Goal: Find specific page/section: Find specific page/section

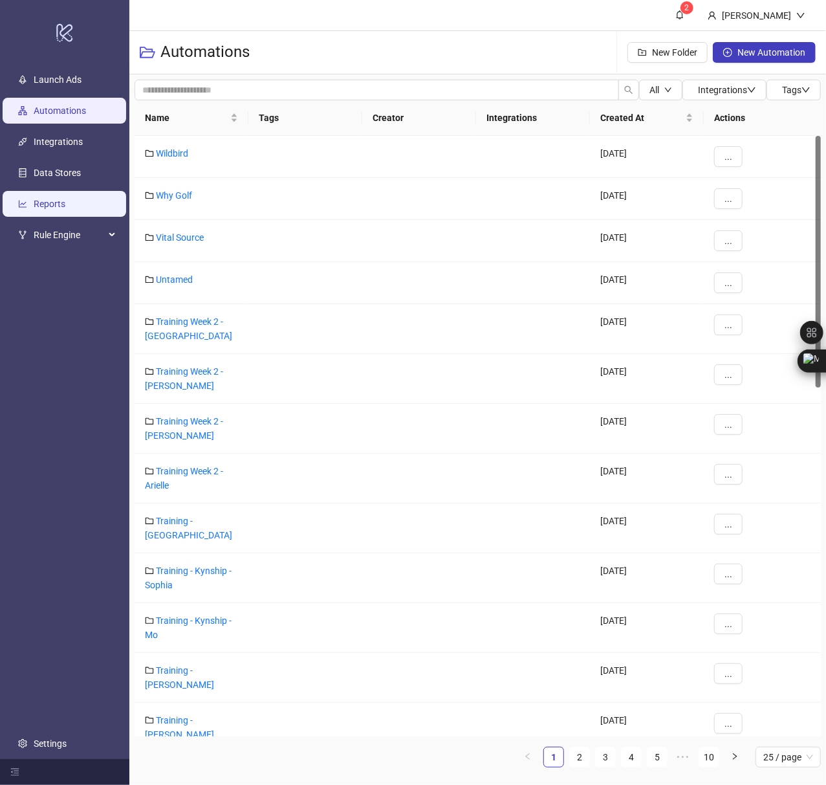
click at [65, 202] on link "Reports" at bounding box center [50, 204] width 32 height 10
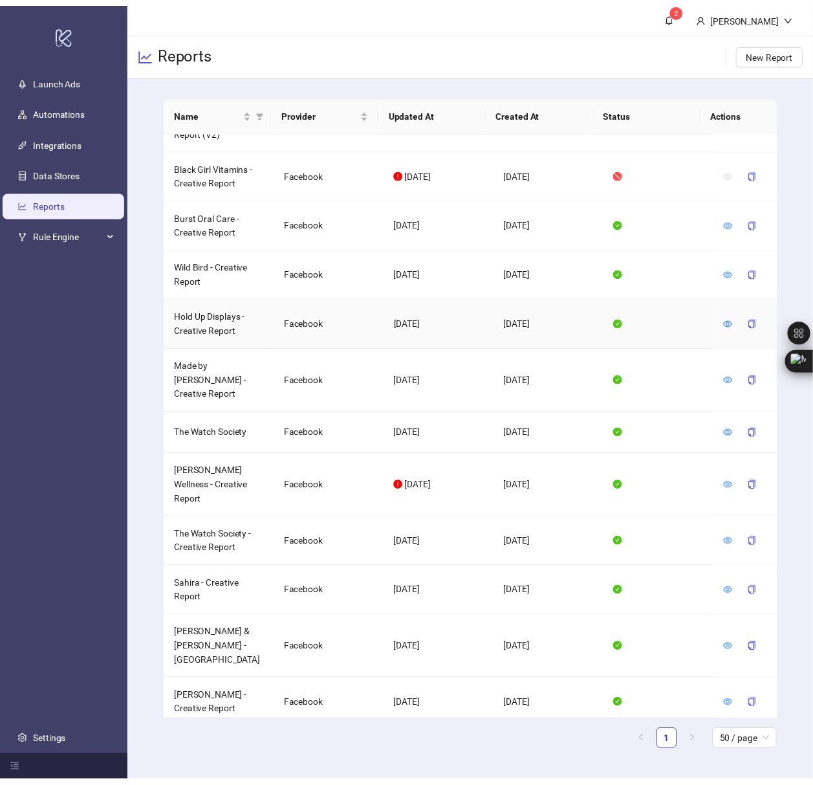
scroll to position [690, 0]
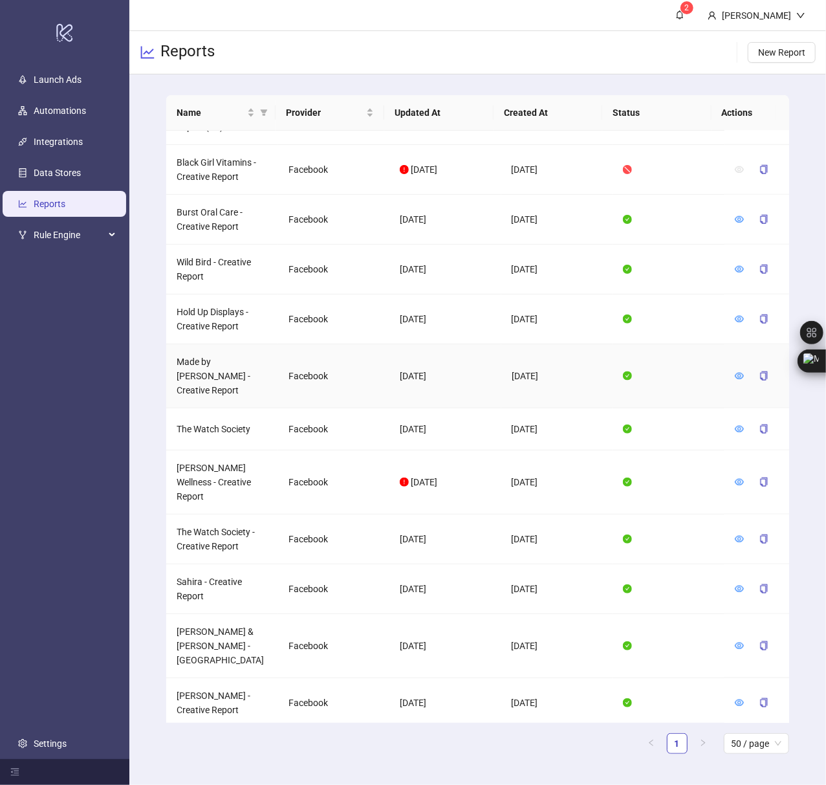
click at [735, 371] on icon "eye" at bounding box center [739, 375] width 9 height 9
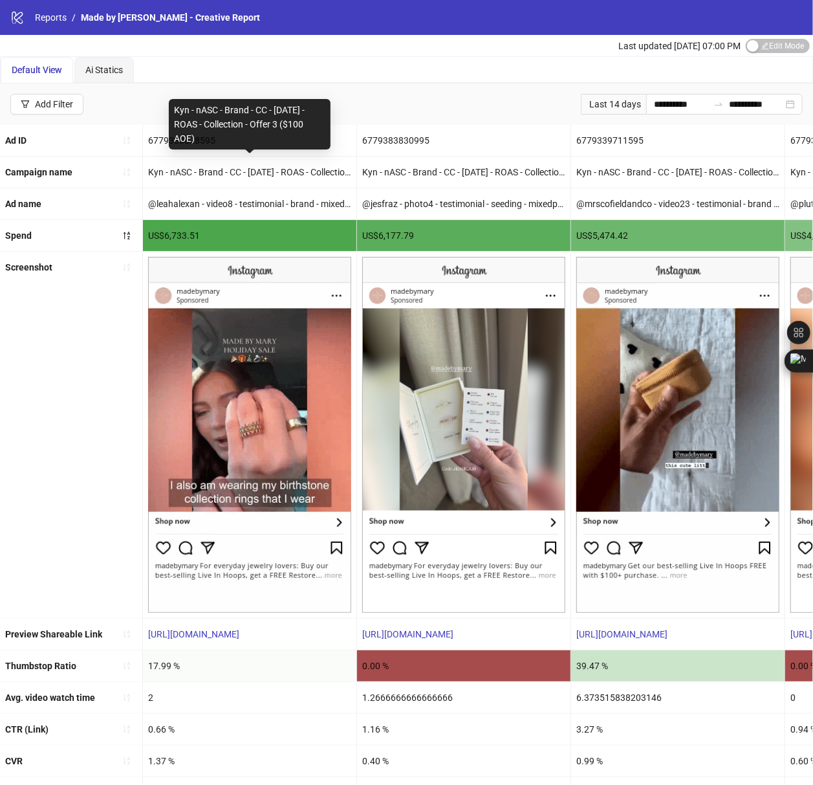
copy div "Kyn - nASC - Brand - CC - [DATE] - ROAS - Collection - Offer 3 ($100 AOE)"
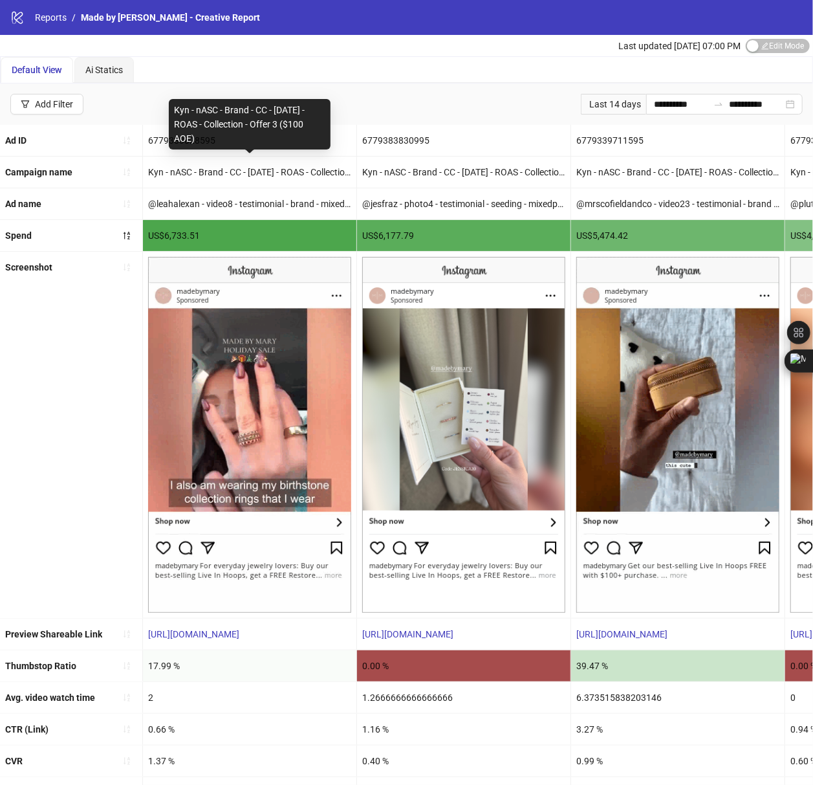
drag, startPoint x: 174, startPoint y: 109, endPoint x: 202, endPoint y: 133, distance: 37.6
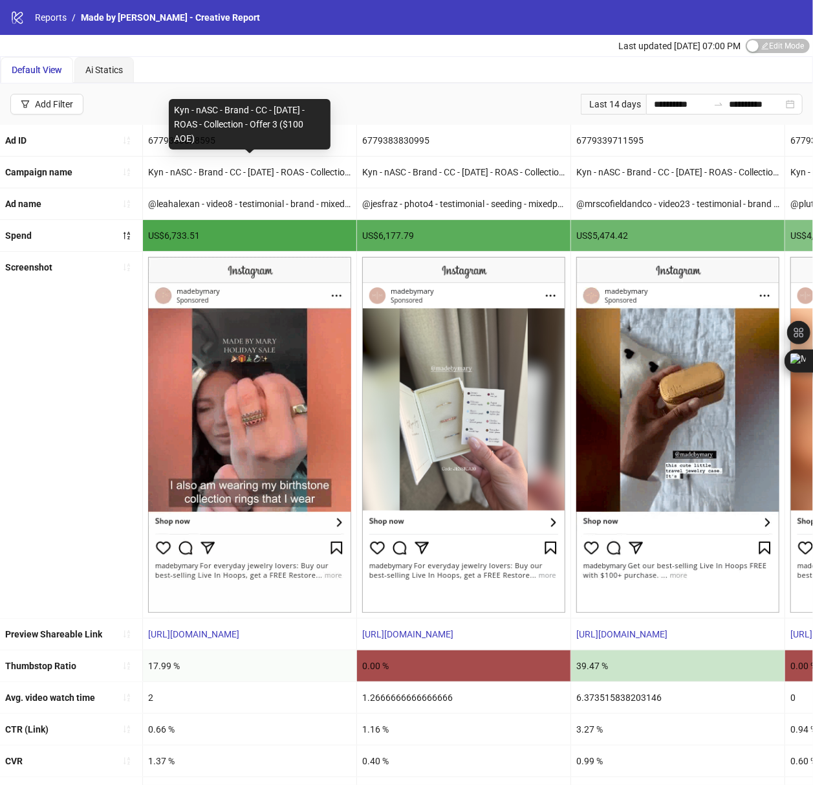
click at [202, 133] on div "Kyn - nASC - Brand - CC - [DATE] - ROAS - Collection - Offer 3 ($100 AOE)" at bounding box center [250, 124] width 162 height 50
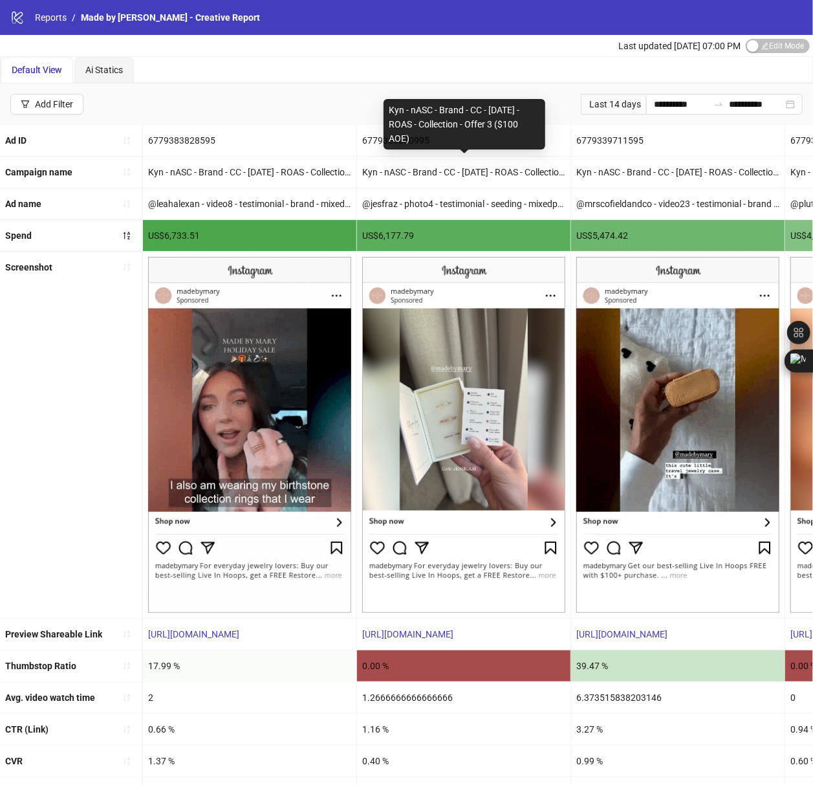
copy div "Kyn - nASC - Brand - CC - [DATE] - ROAS - Collection - Offer 3 ($100 AOE)"
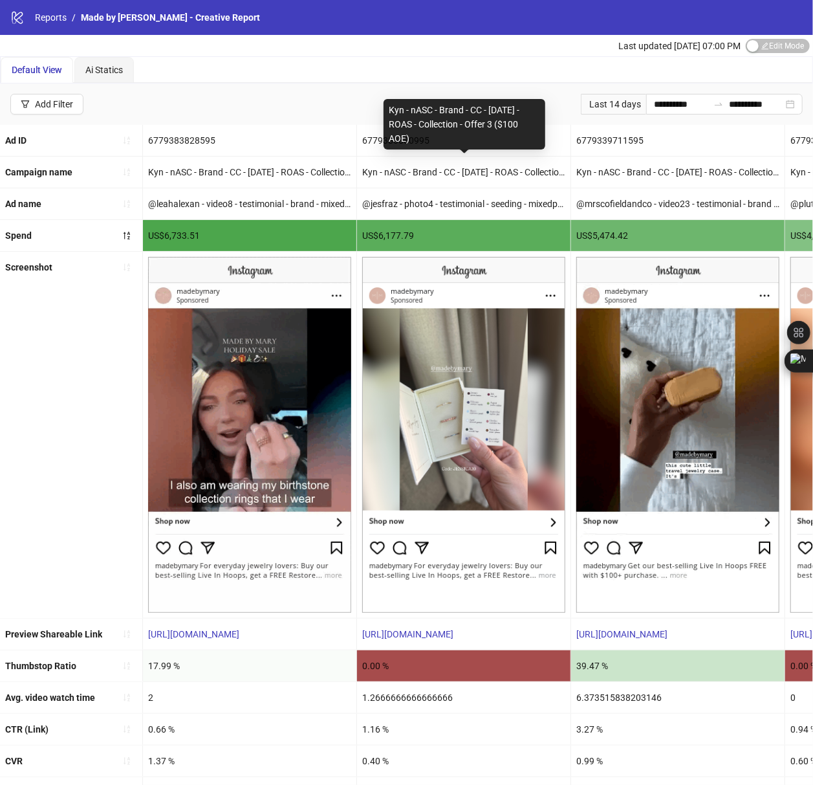
drag, startPoint x: 388, startPoint y: 110, endPoint x: 413, endPoint y: 135, distance: 35.2
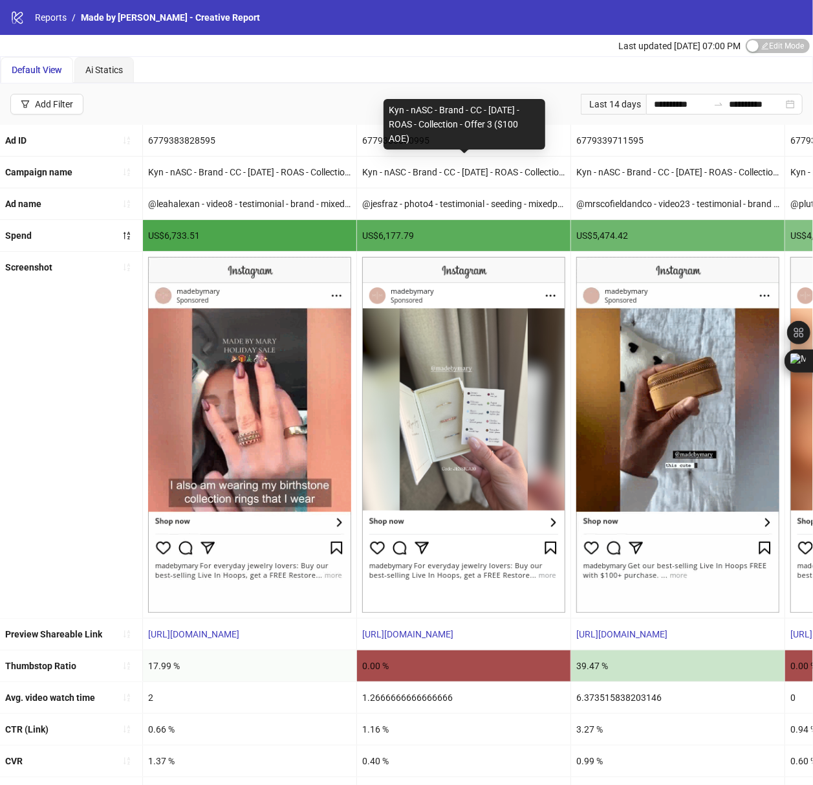
click at [413, 135] on div "Kyn - nASC - Brand - CC - [DATE] - ROAS - Collection - Offer 3 ($100 AOE)" at bounding box center [465, 124] width 162 height 50
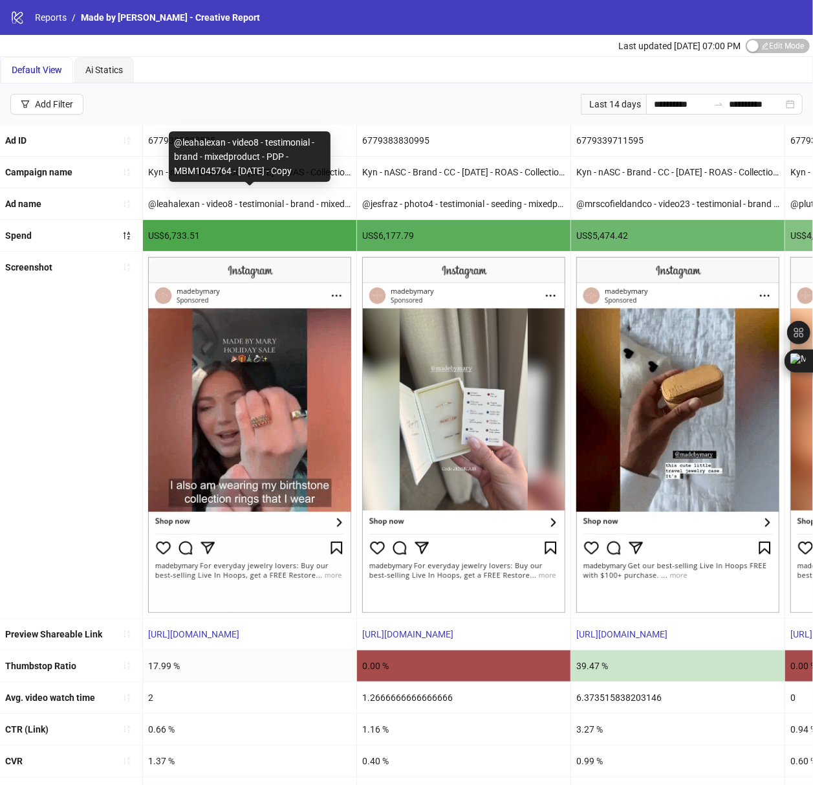
copy div "@leahalexan - video8 - testimonial - brand - mixedproduct - PDP - MBM1045764 - …"
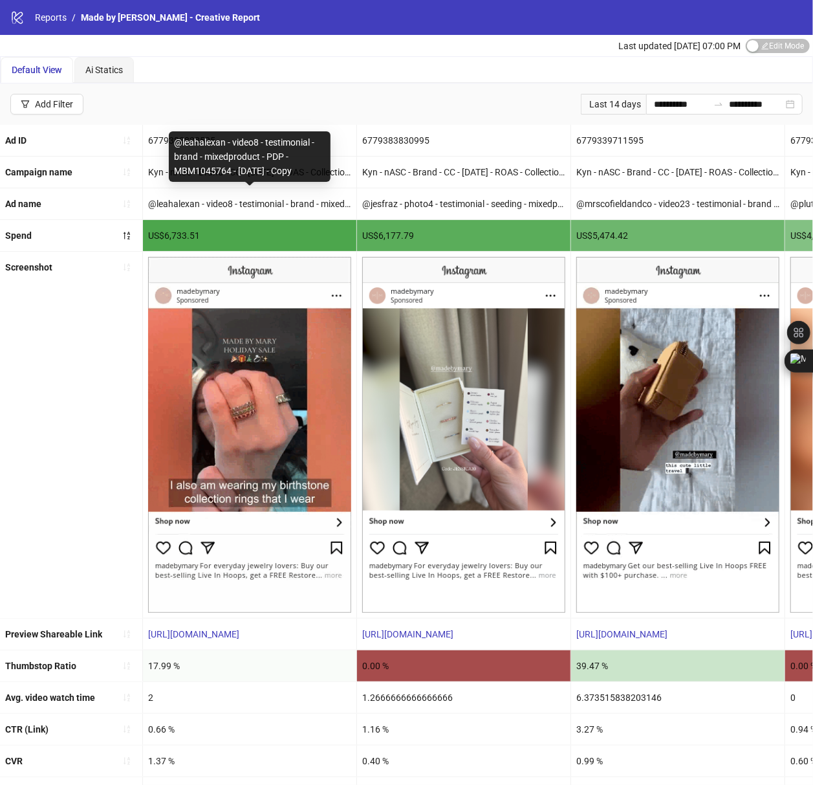
drag, startPoint x: 174, startPoint y: 145, endPoint x: 308, endPoint y: 180, distance: 138.4
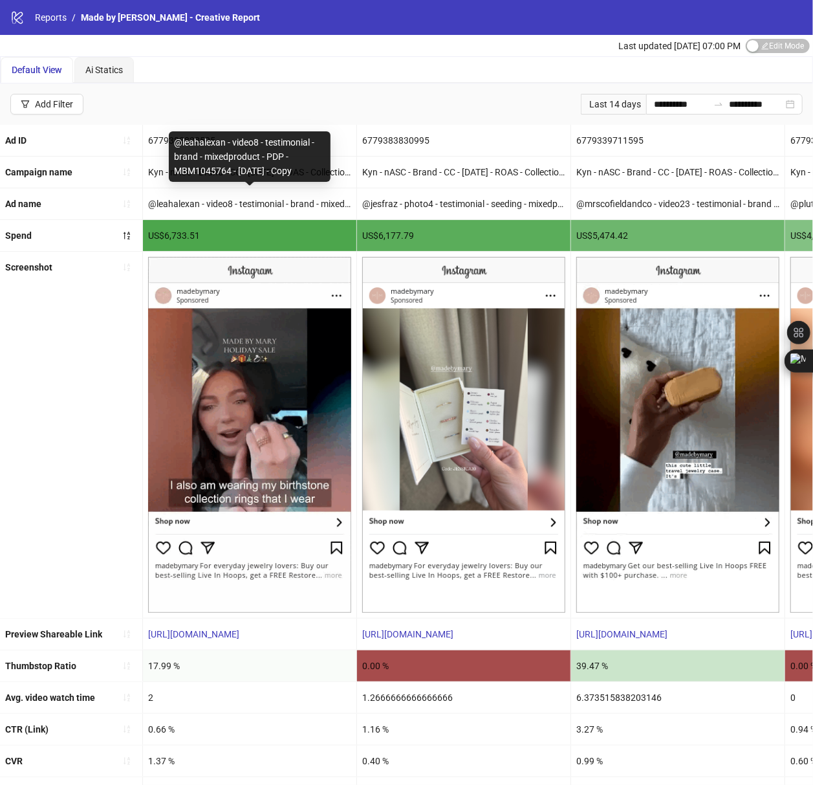
click at [308, 180] on div "@leahalexan - video8 - testimonial - brand - mixedproduct - PDP - MBM1045764 - …" at bounding box center [250, 156] width 162 height 50
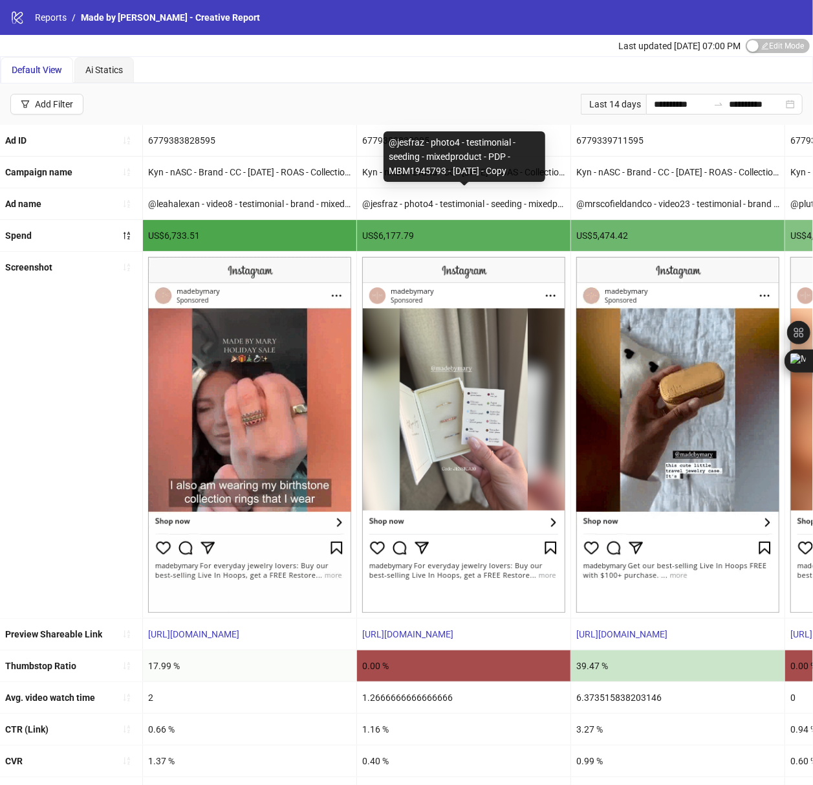
click at [411, 206] on div "@jesfraz - photo4 - testimonial - seeding - mixedproduct - PDP - MBM1945793 - […" at bounding box center [463, 203] width 213 height 31
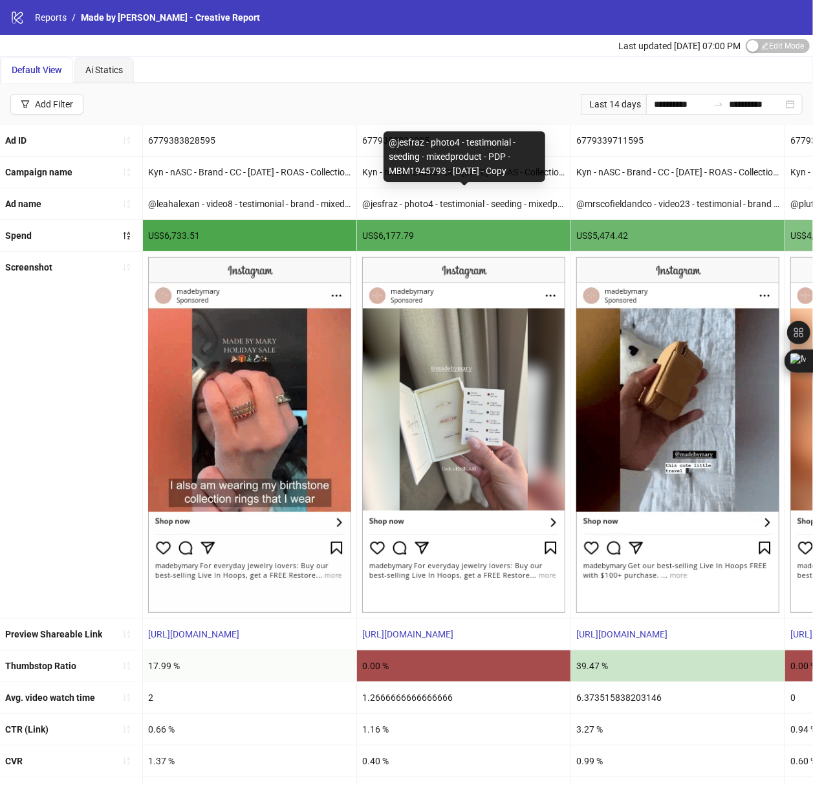
copy div "@jesfraz - photo4 - testimonial - seeding - mixedproduct - PDP - MBM1945793 - […"
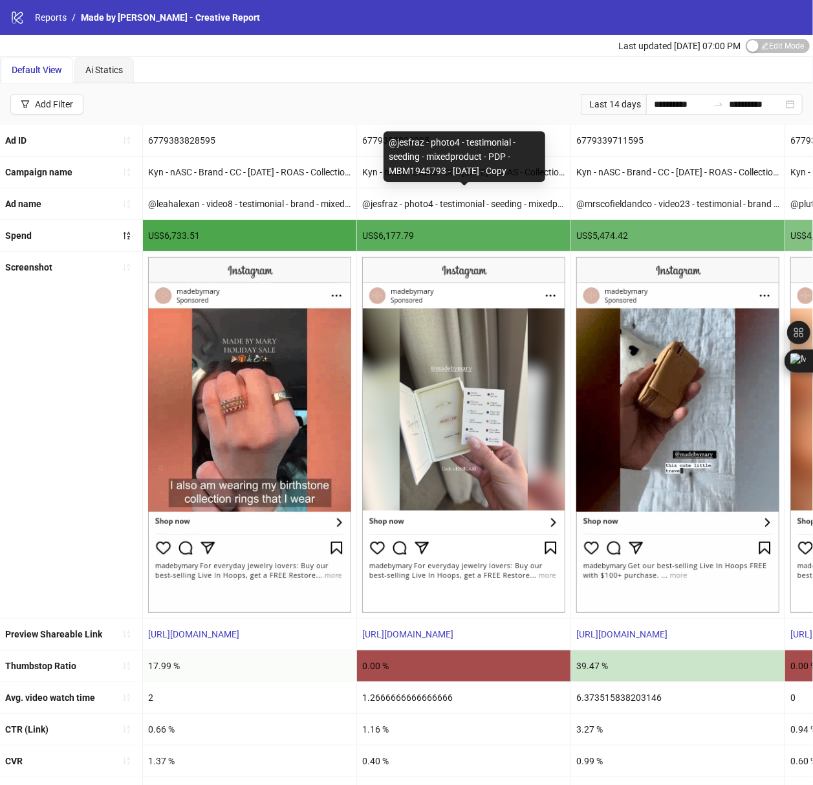
drag, startPoint x: 384, startPoint y: 138, endPoint x: 521, endPoint y: 171, distance: 141.2
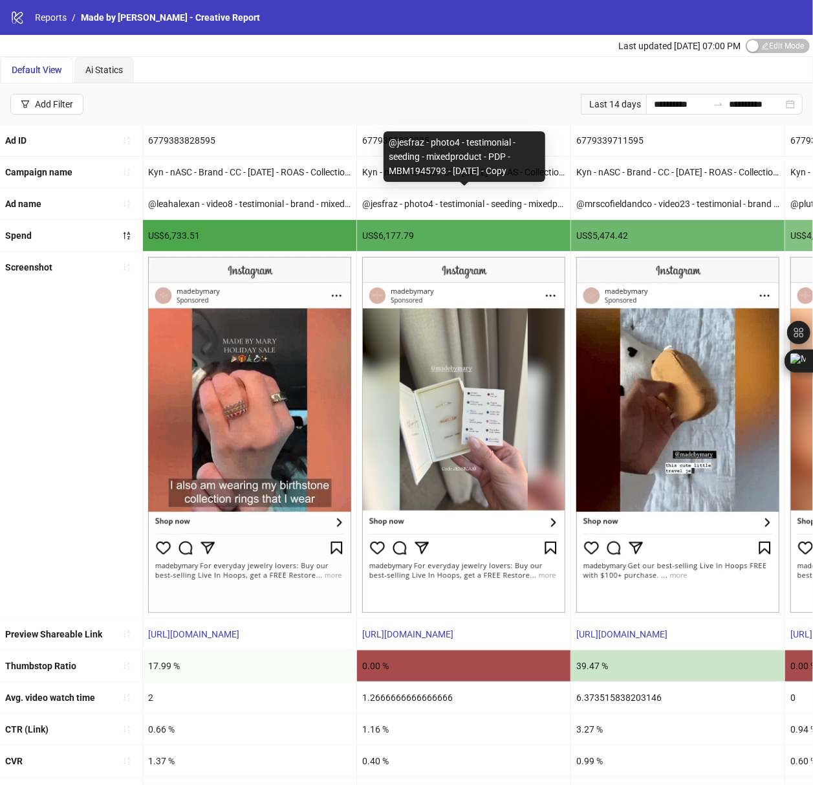
click at [521, 171] on div "@jesfraz - photo4 - testimonial - seeding - mixedproduct - PDP - MBM1945793 - […" at bounding box center [465, 156] width 162 height 50
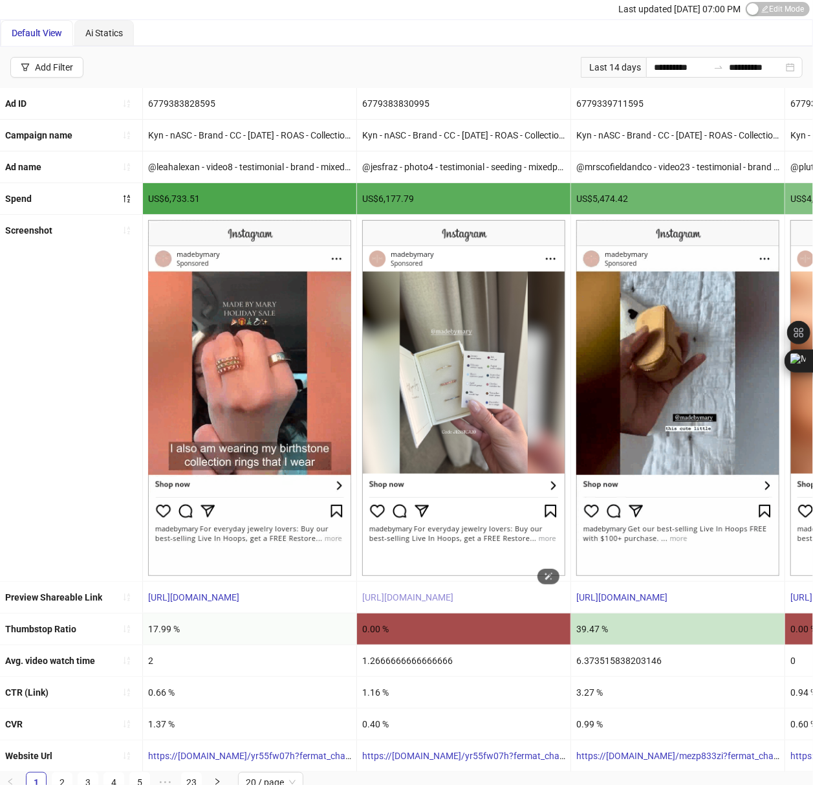
scroll to position [60, 0]
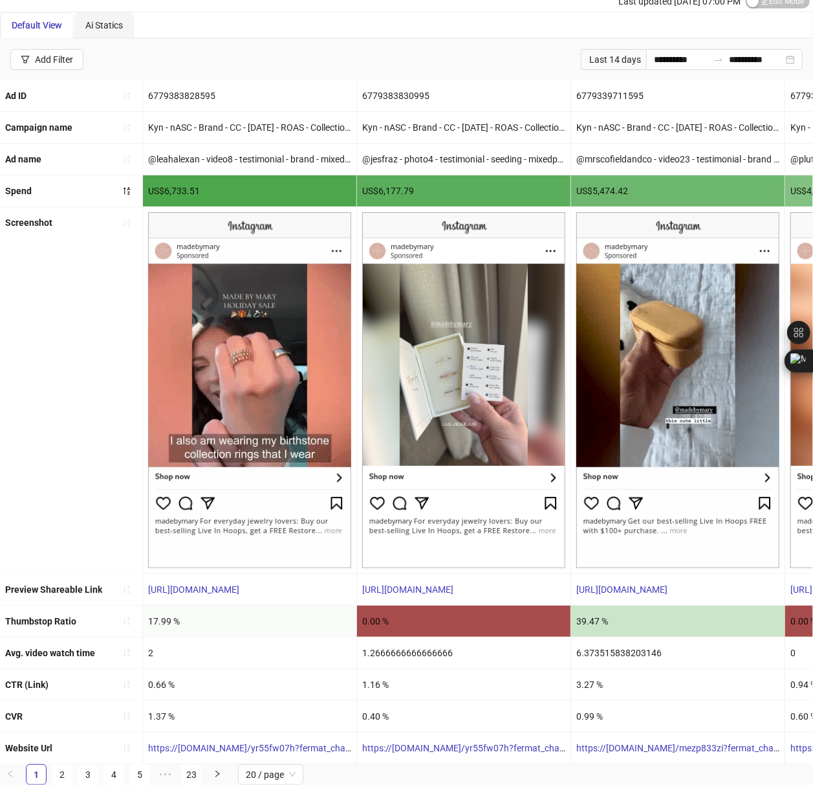
click at [43, 365] on div "Screenshot" at bounding box center [71, 390] width 143 height 366
